Goal: Task Accomplishment & Management: Complete application form

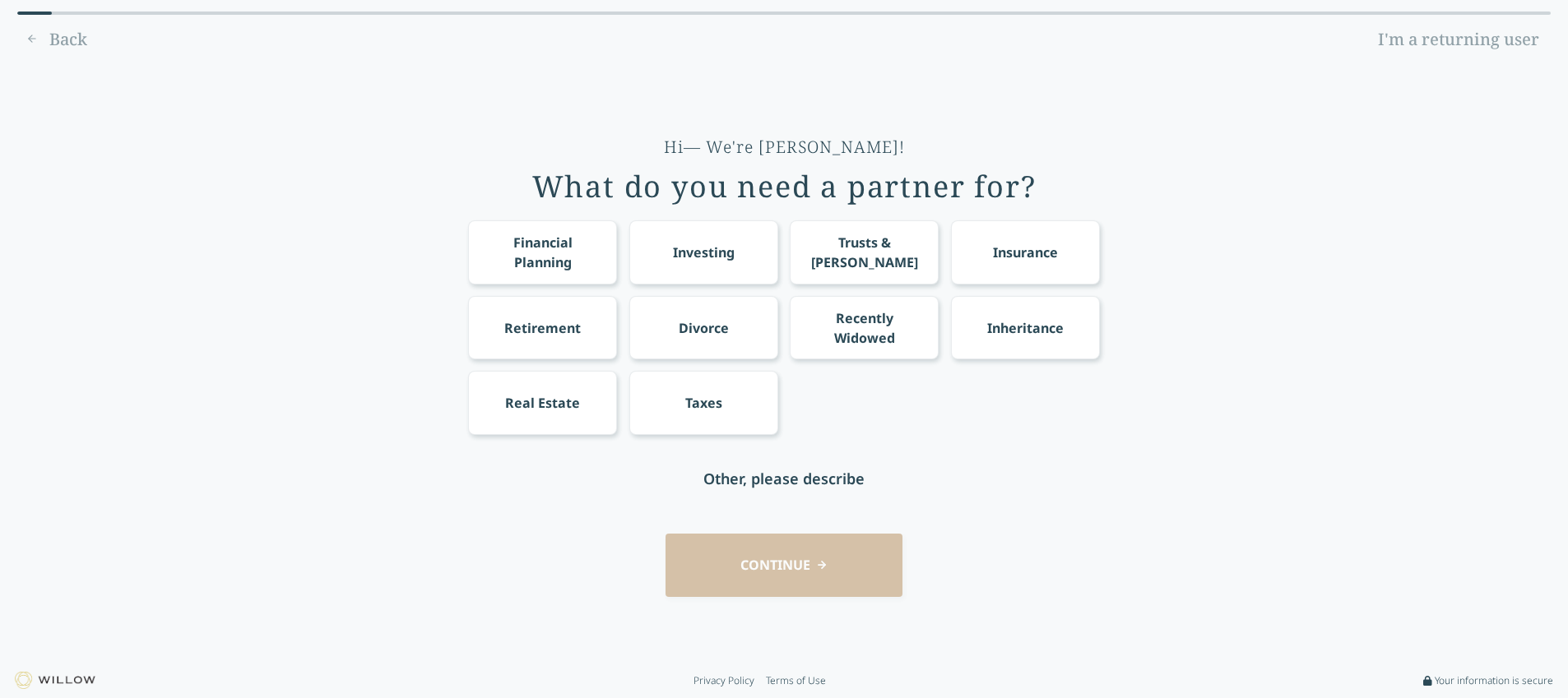
click at [546, 334] on div "Retirement" at bounding box center [543, 328] width 77 height 20
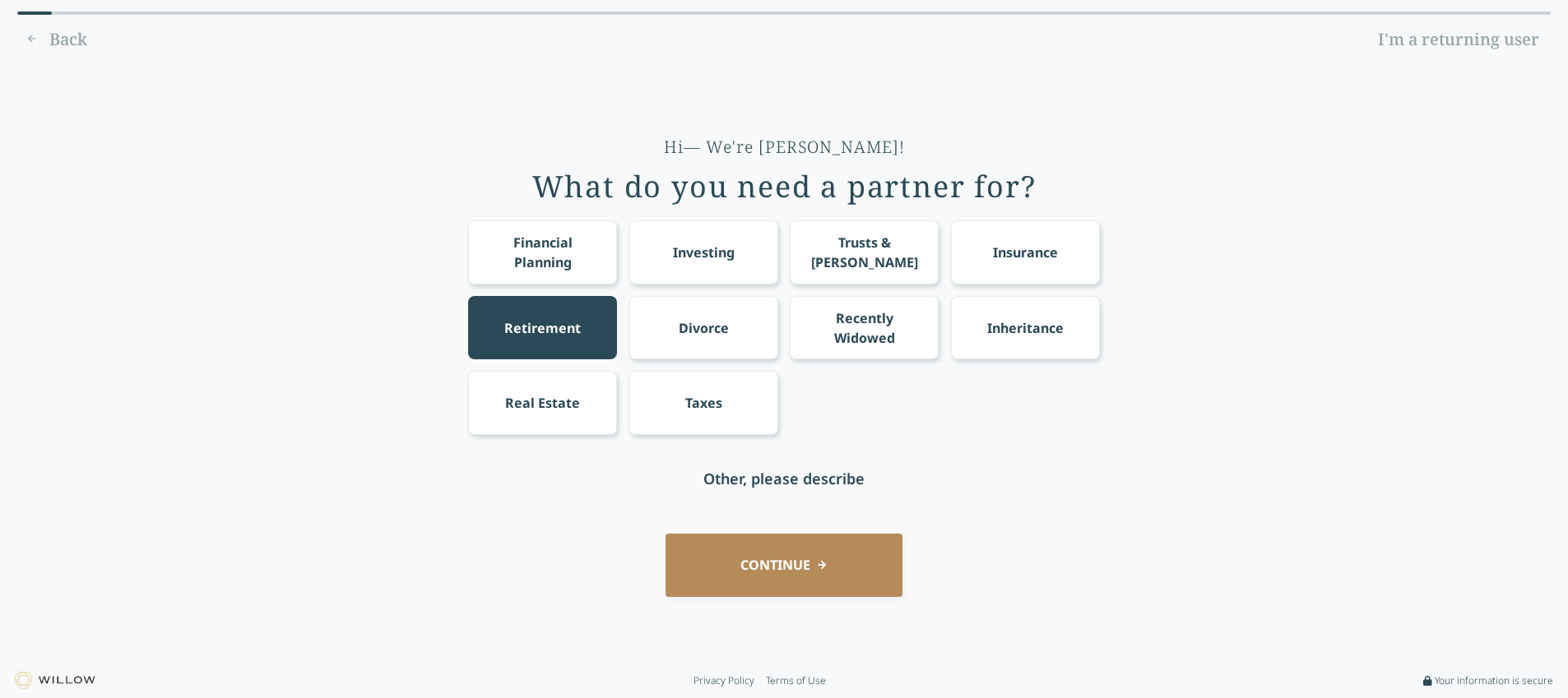
click at [563, 249] on div "Financial Planning" at bounding box center [543, 252] width 118 height 39
click at [810, 552] on button "CONTINUE" at bounding box center [784, 564] width 237 height 63
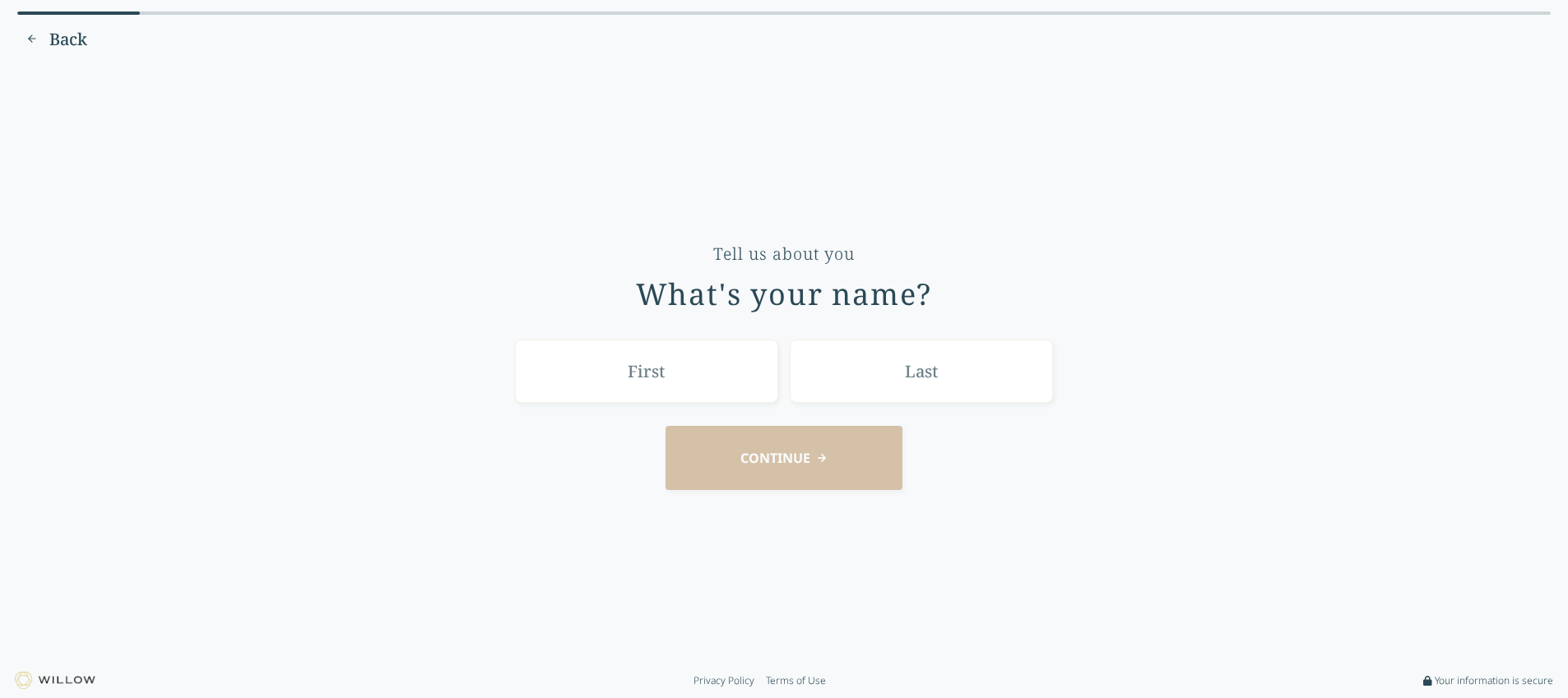
click at [66, 37] on span "Back" at bounding box center [68, 39] width 37 height 23
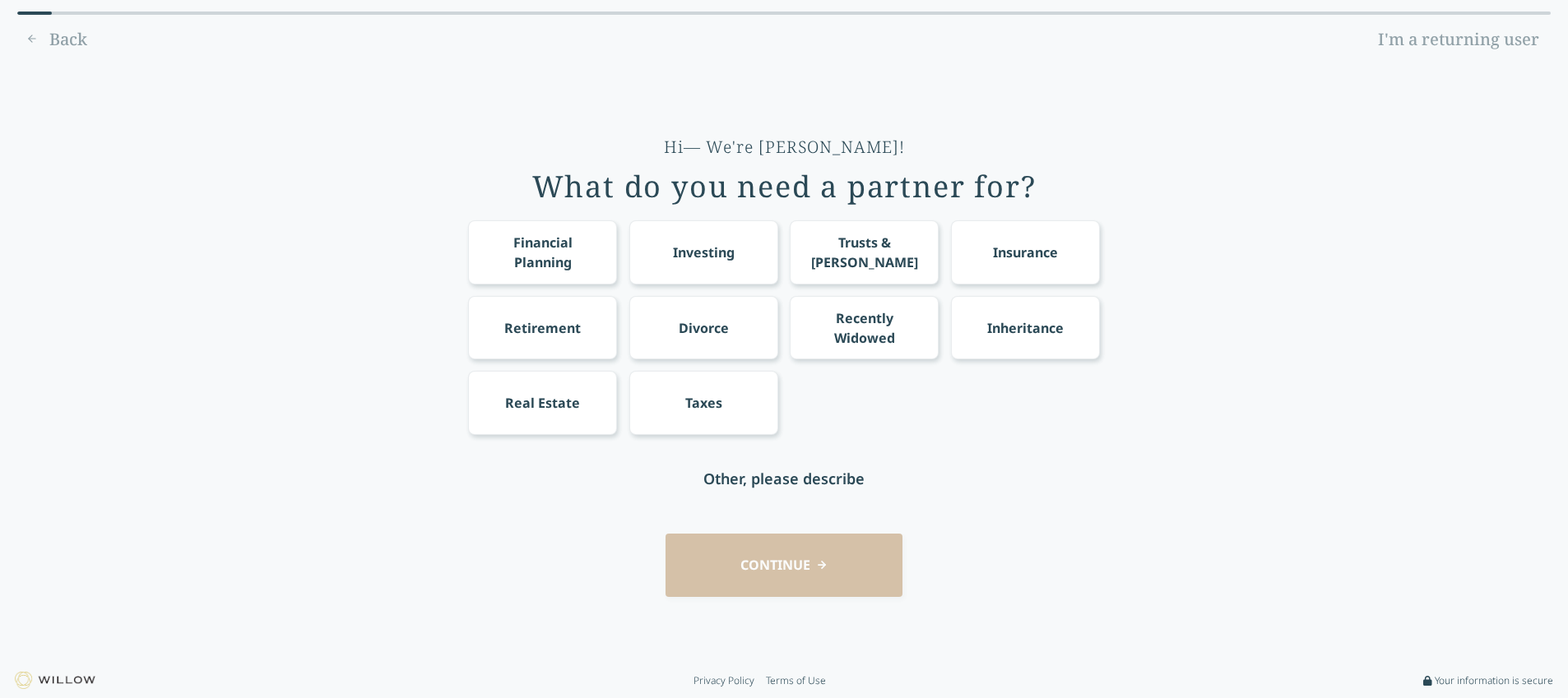
click at [1393, 41] on link "I'm a returning user" at bounding box center [1458, 40] width 184 height 27
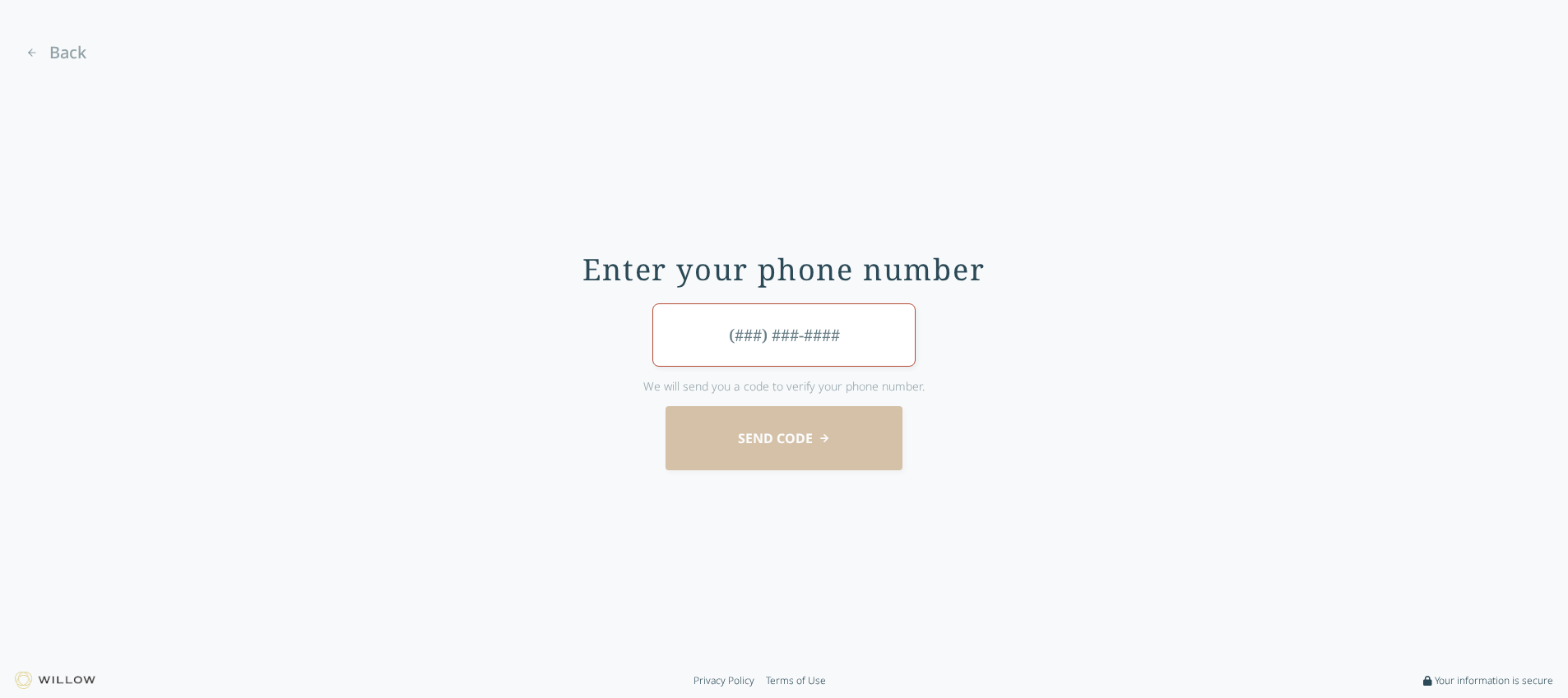
click at [63, 55] on span "Back" at bounding box center [68, 53] width 37 height 23
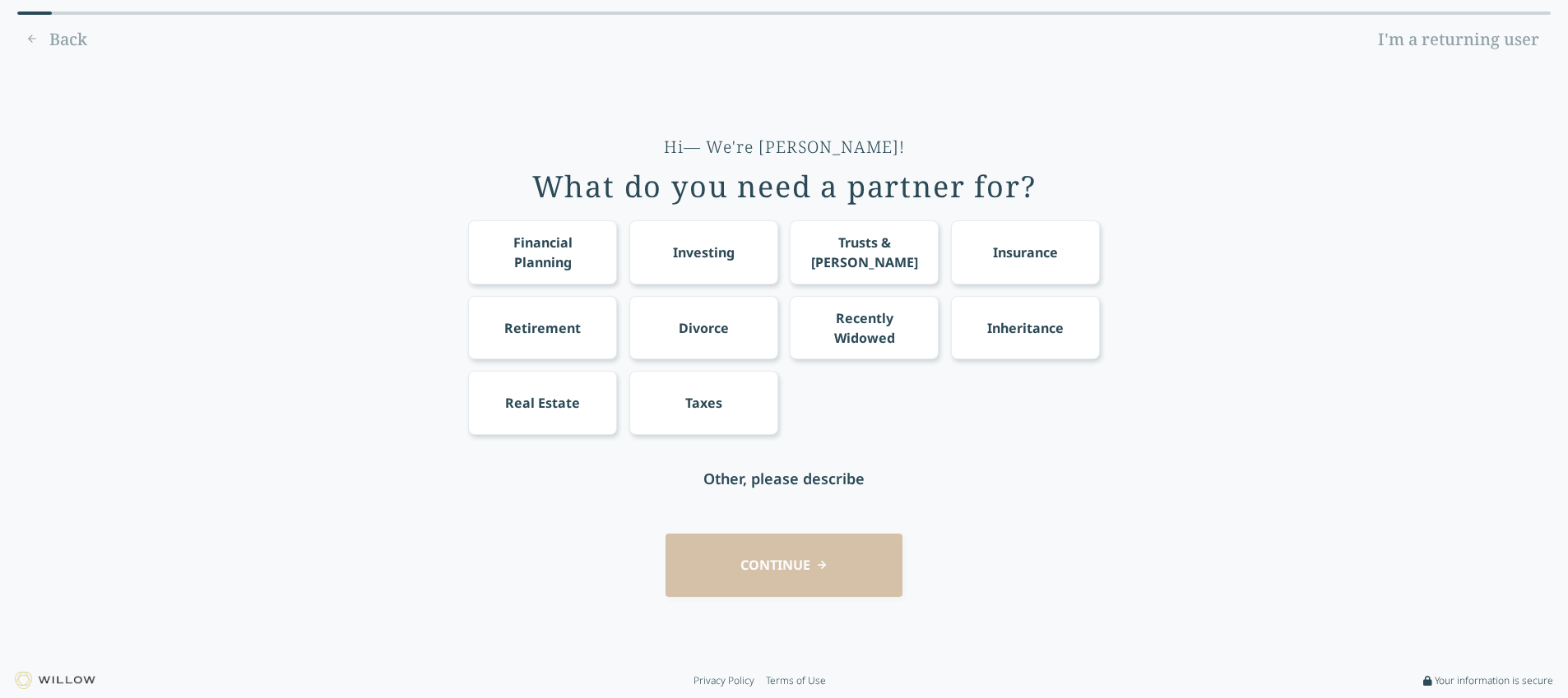
click at [43, 44] on div "Back I'm a returning user" at bounding box center [783, 40] width 1533 height 27
click at [53, 43] on div "Back I'm a returning user" at bounding box center [783, 40] width 1533 height 27
click at [58, 39] on div "Back I'm a returning user" at bounding box center [783, 40] width 1533 height 27
